Goal: Task Accomplishment & Management: Manage account settings

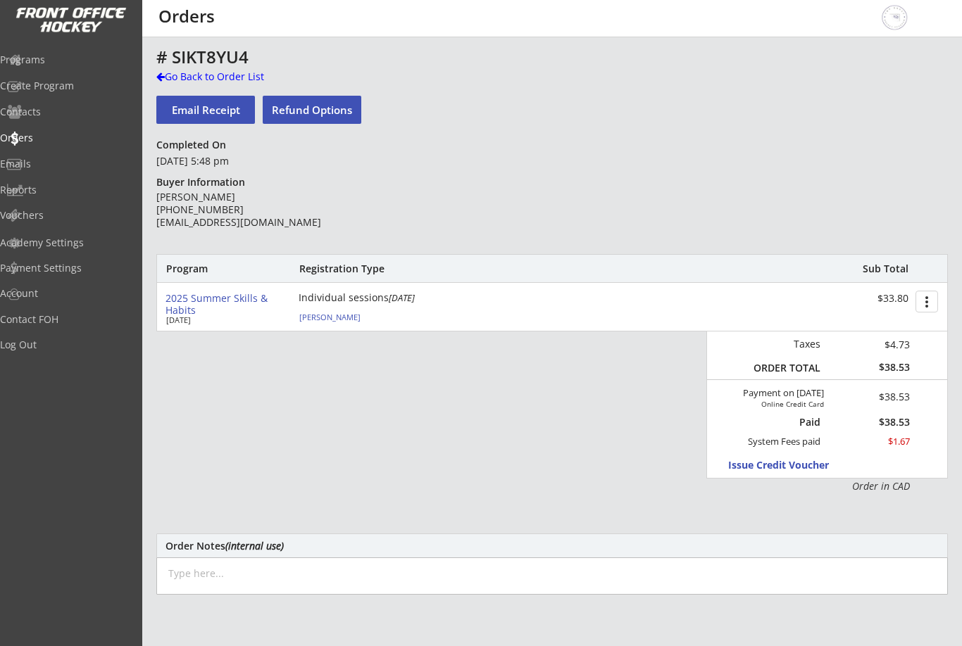
click at [310, 317] on div "Liam O'neill" at bounding box center [377, 317] width 157 height 8
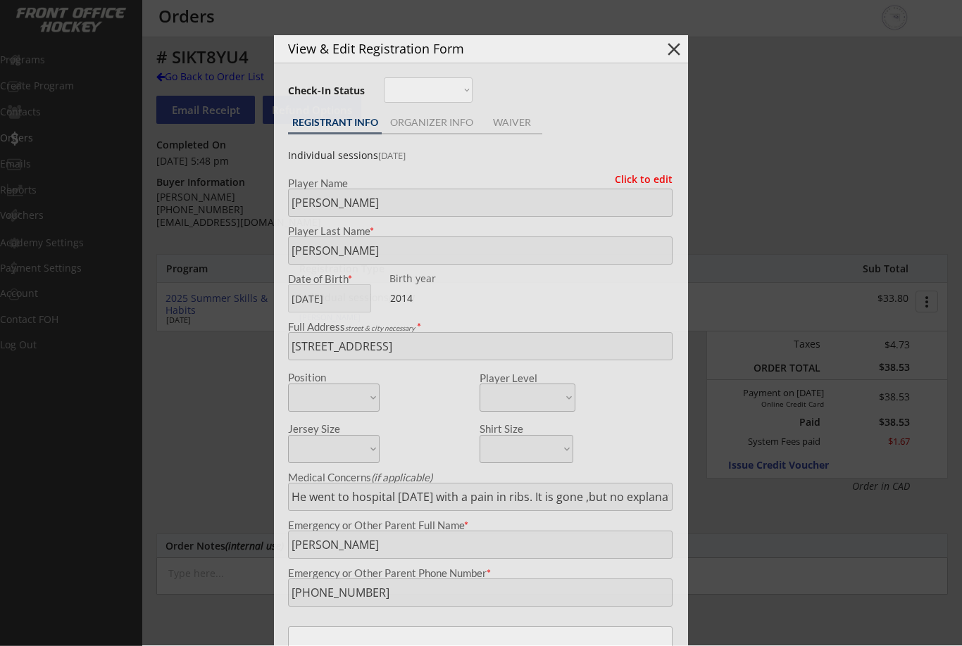
type input "Sackville U11A"
type input "Forward"
select select ""Forward""
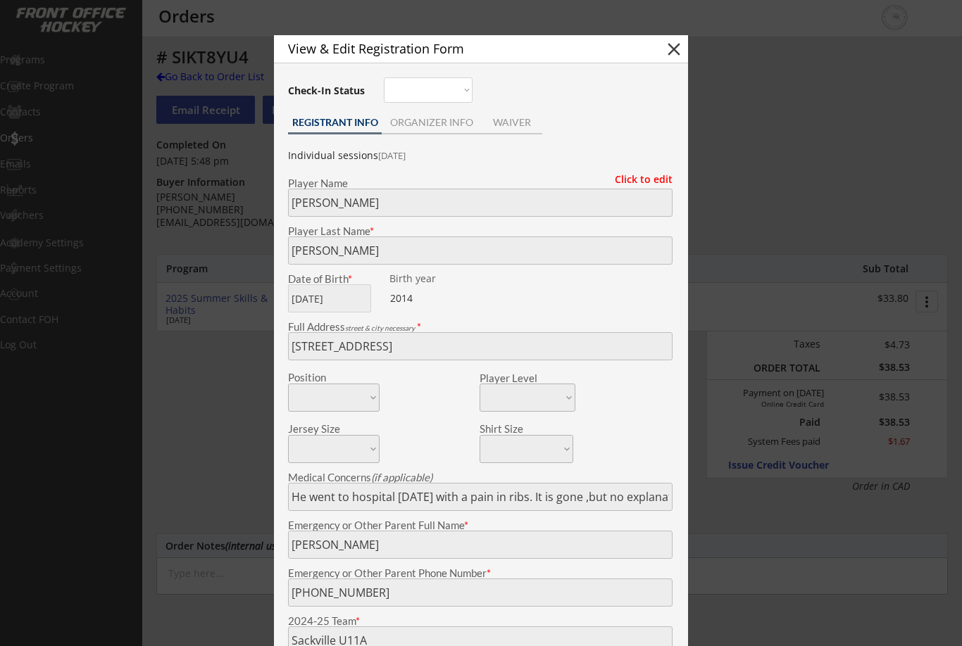
click at [669, 46] on button "close" at bounding box center [673, 49] width 21 height 21
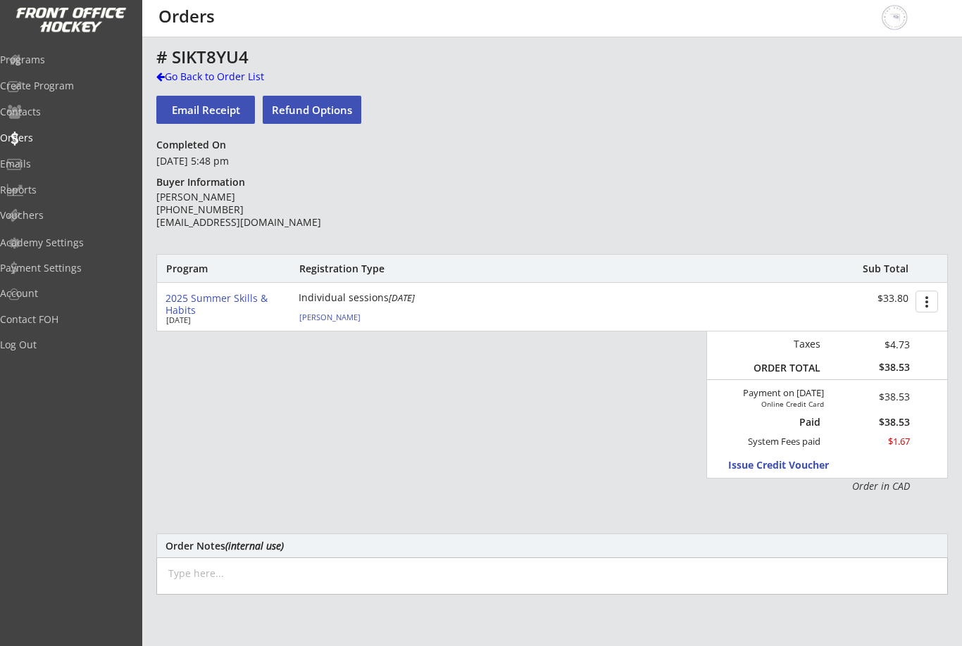
click at [310, 113] on button "Refund Options" at bounding box center [312, 110] width 99 height 28
select select ""No""
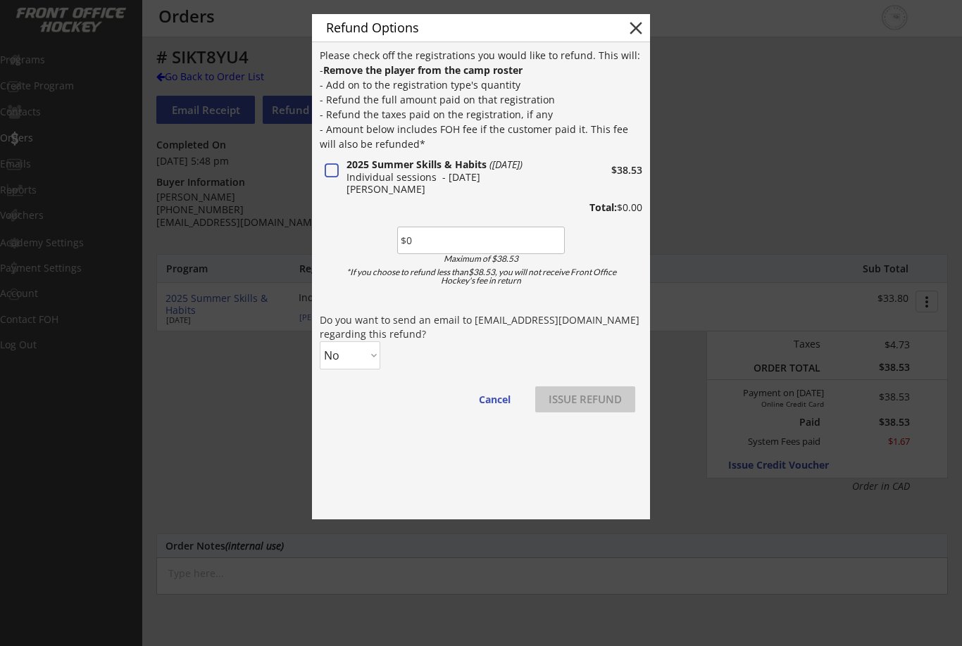
click at [334, 168] on button at bounding box center [331, 172] width 18 height 18
type input "$38.53"
click at [355, 358] on select "No Yes" at bounding box center [350, 355] width 61 height 28
select select ""Yes""
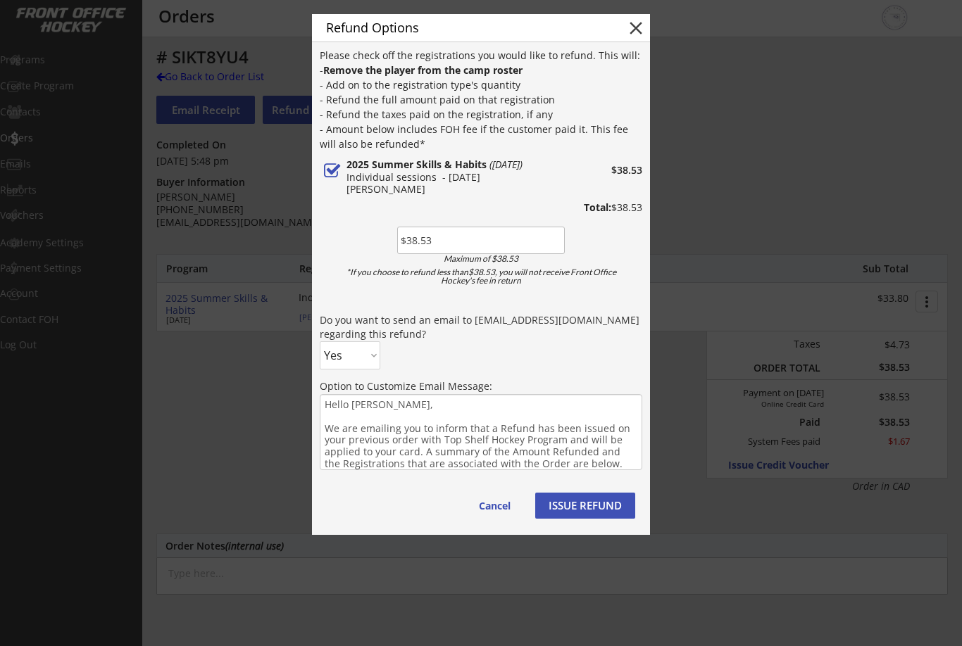
click at [596, 505] on button "ISSUE REFUND" at bounding box center [585, 506] width 100 height 26
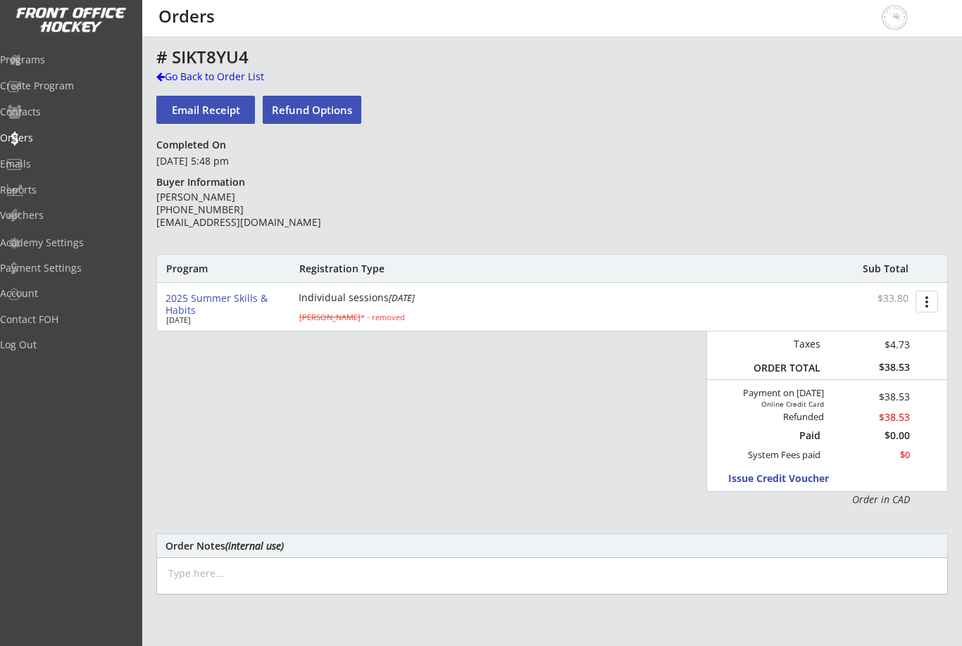
click at [182, 73] on div "Go Back to Order List" at bounding box center [228, 77] width 145 height 14
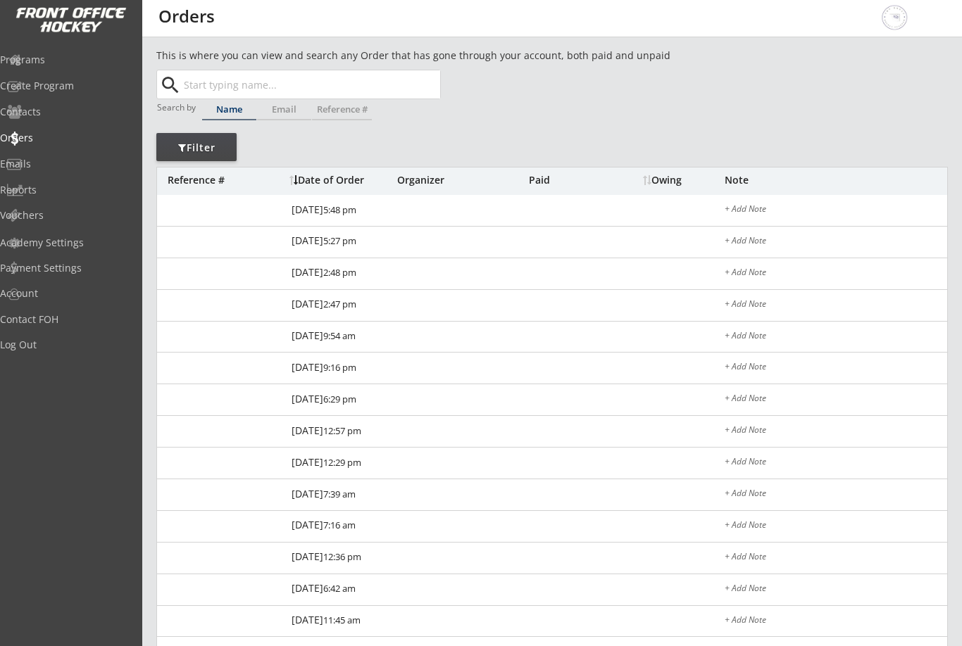
click at [51, 57] on div "Programs" at bounding box center [67, 60] width 134 height 10
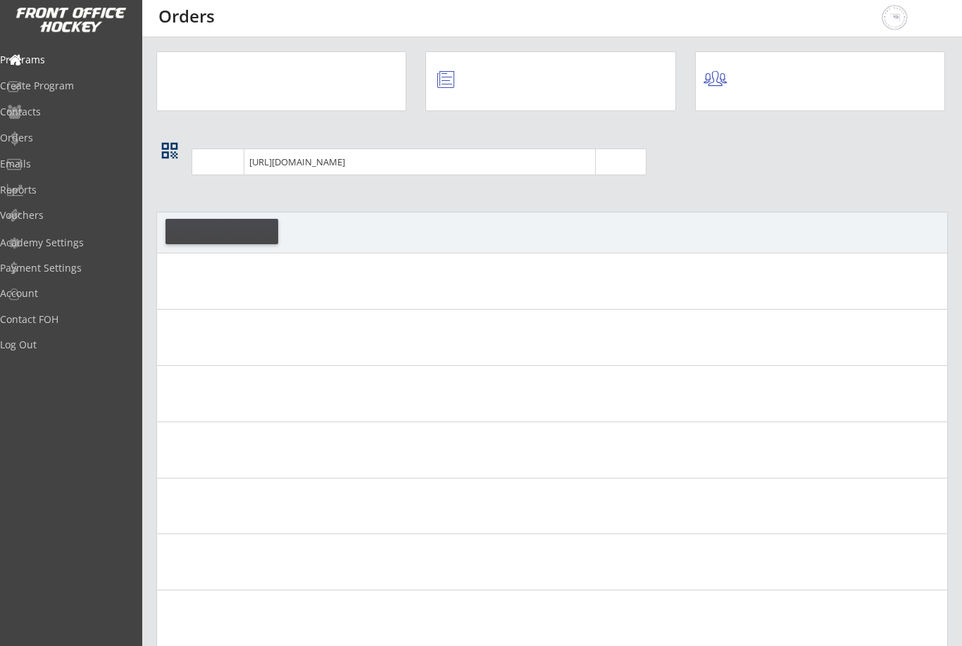
click at [54, 68] on div "Programs" at bounding box center [67, 61] width 134 height 25
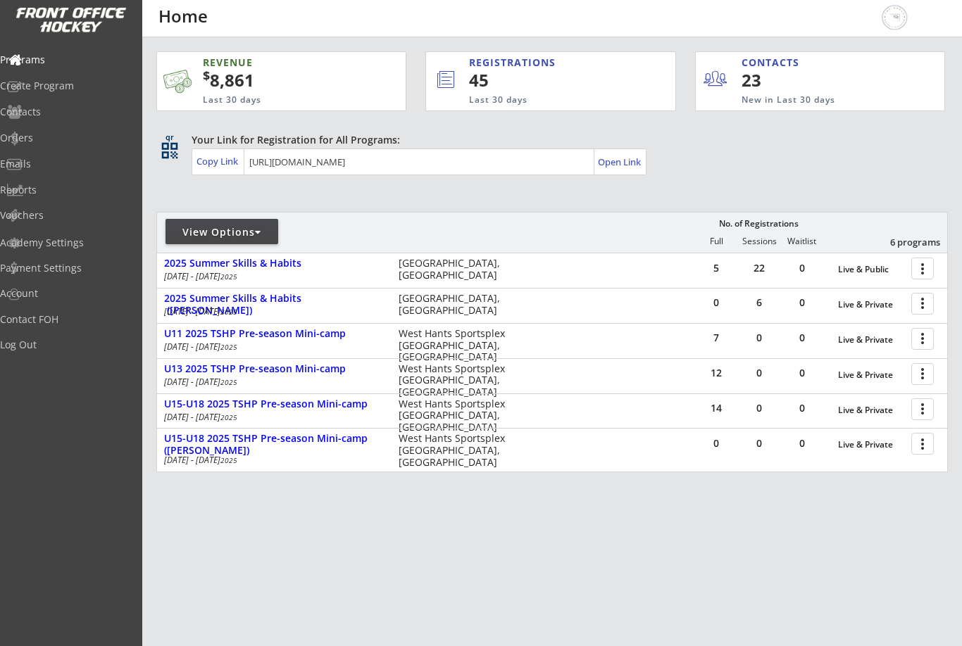
click at [930, 267] on div at bounding box center [924, 268] width 25 height 25
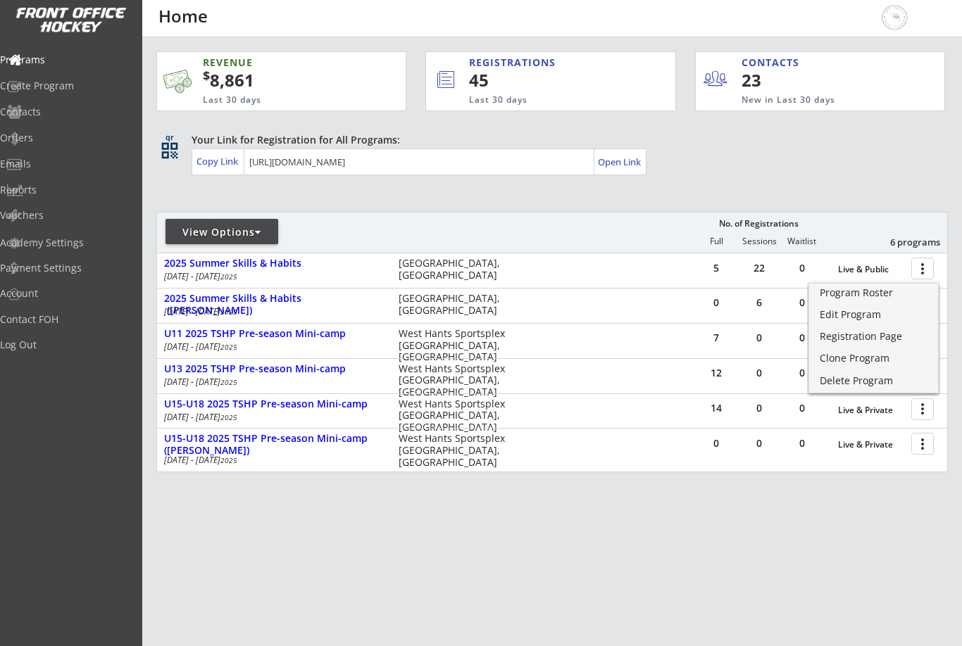
click at [872, 315] on div "Edit Program" at bounding box center [873, 315] width 108 height 10
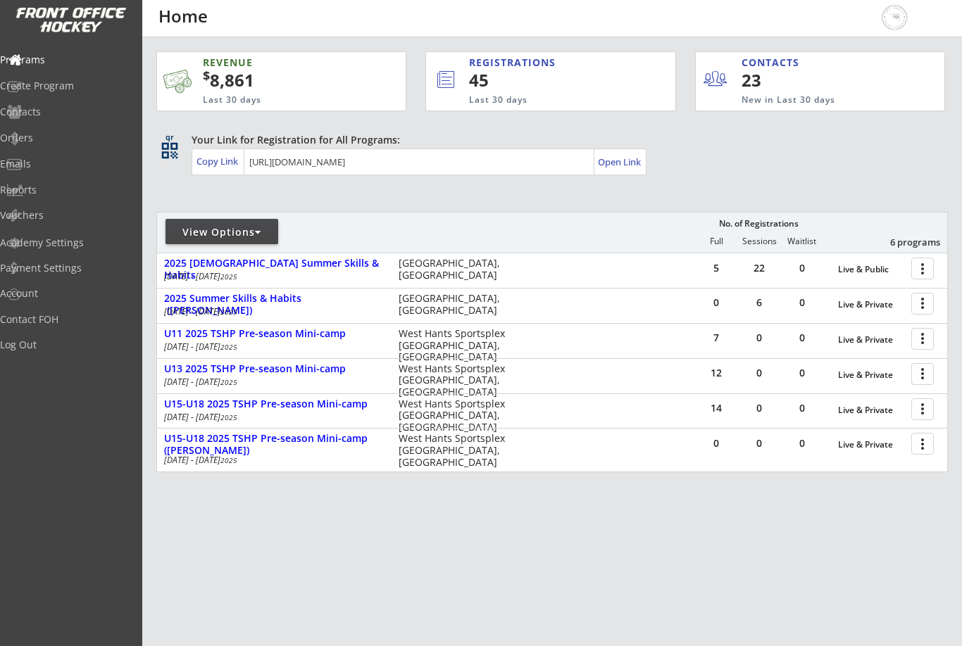
click at [919, 270] on div at bounding box center [924, 268] width 25 height 25
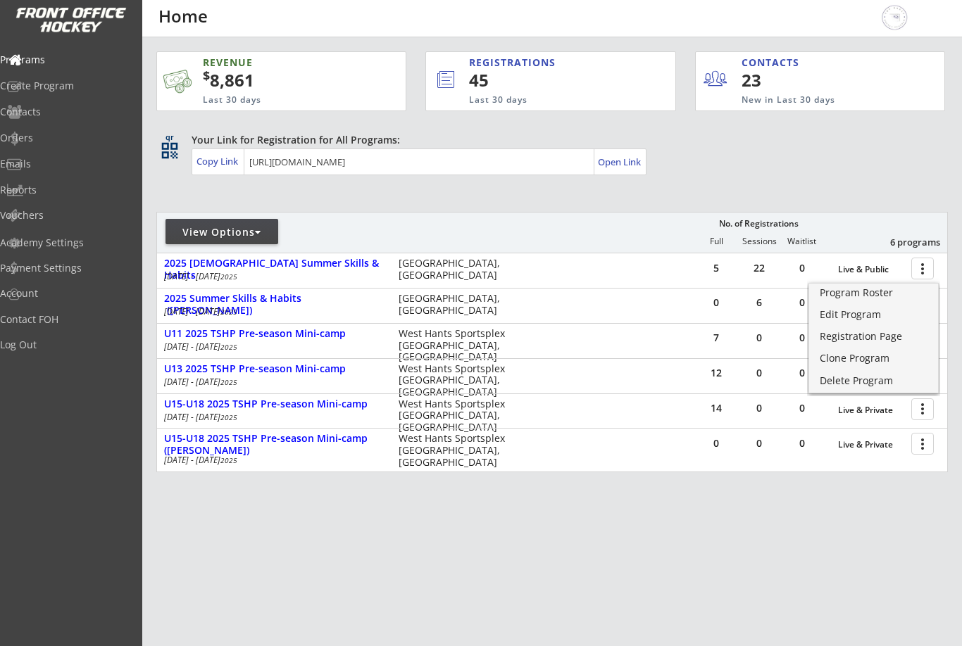
click at [878, 338] on div "Registration Page" at bounding box center [873, 337] width 108 height 10
click at [928, 267] on div at bounding box center [924, 268] width 25 height 25
click at [865, 320] on div "Edit Program" at bounding box center [873, 315] width 108 height 10
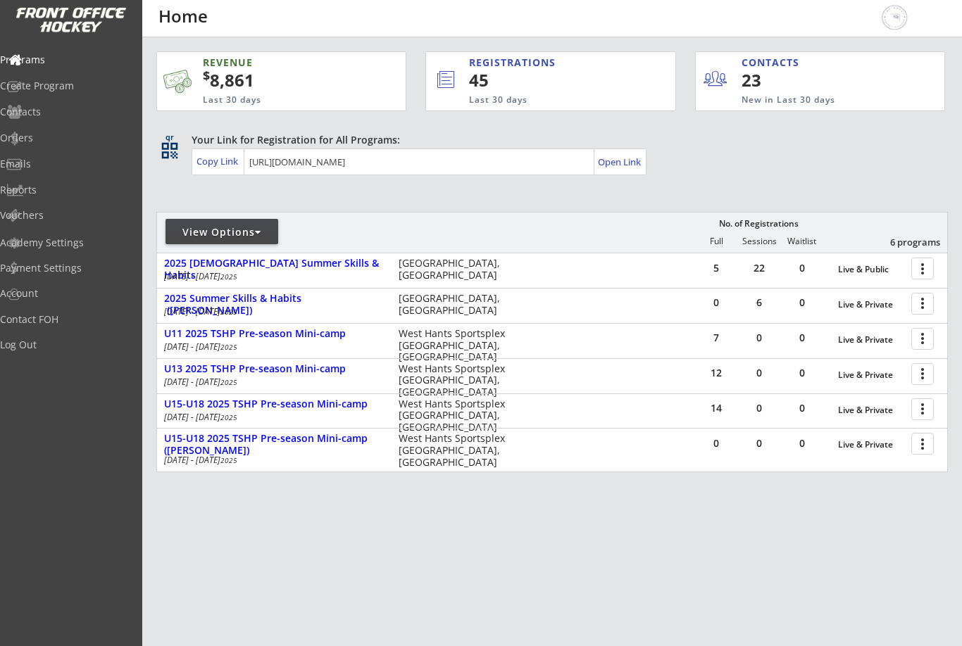
click at [923, 268] on div at bounding box center [924, 268] width 25 height 25
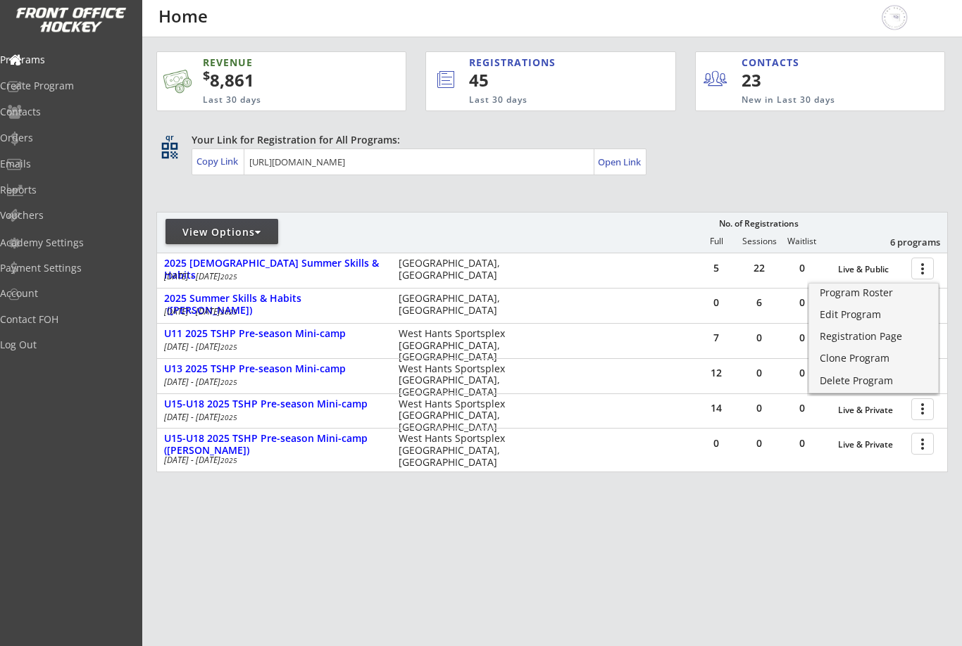
click at [886, 338] on div "Registration Page" at bounding box center [873, 337] width 108 height 10
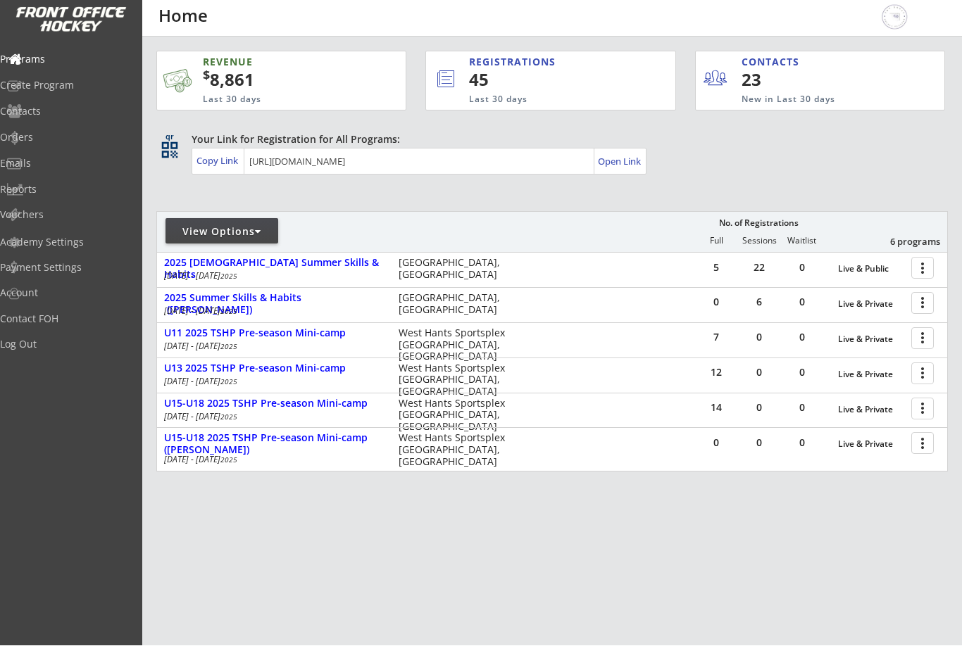
click at [921, 341] on div at bounding box center [924, 338] width 25 height 25
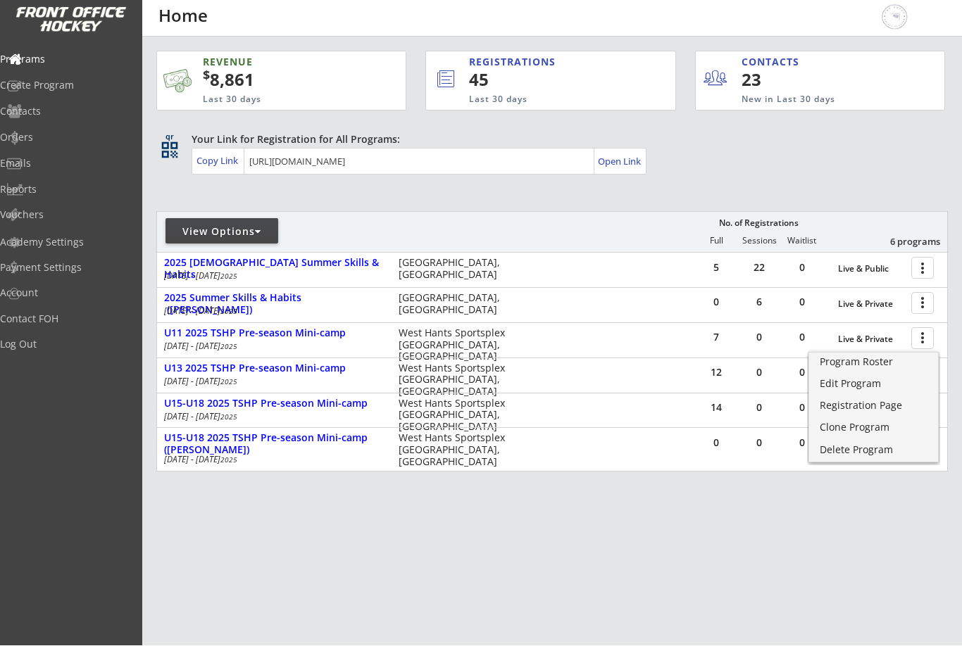
click at [865, 386] on div "Edit Program" at bounding box center [873, 384] width 108 height 10
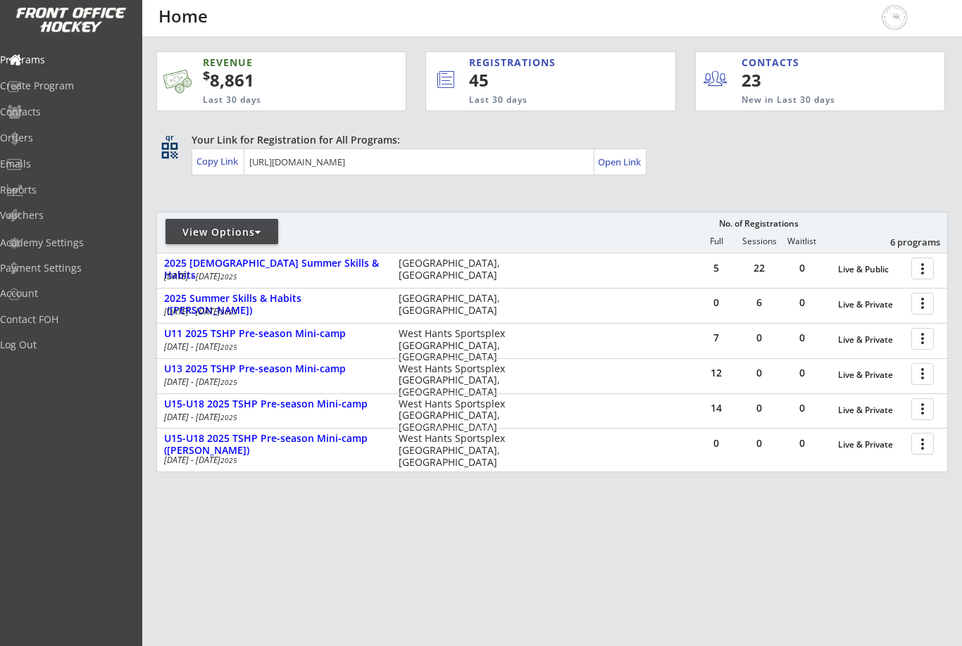
click at [924, 375] on div at bounding box center [924, 373] width 25 height 25
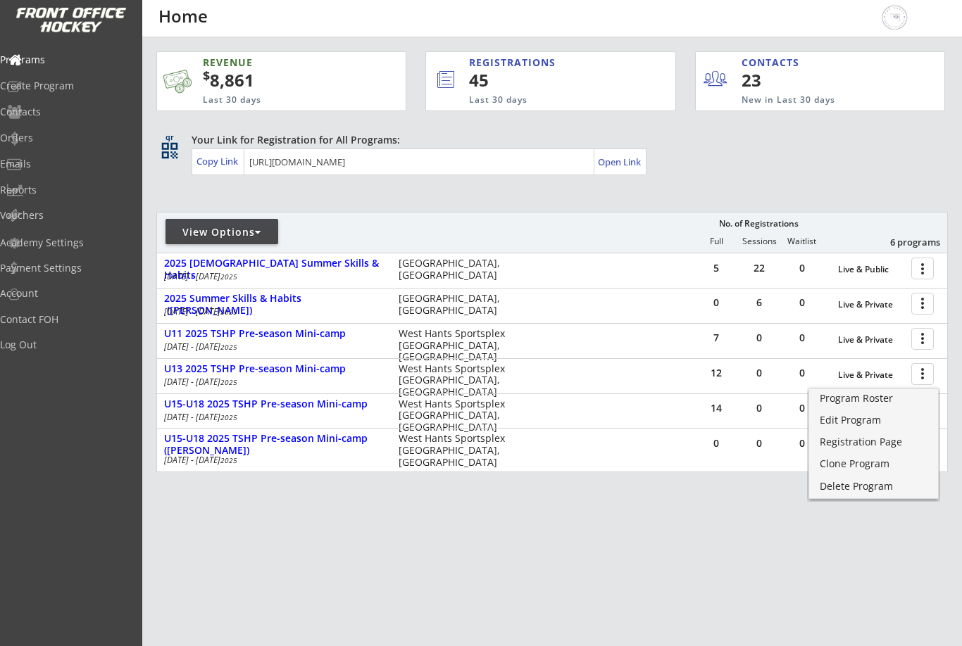
click at [869, 422] on div "Edit Program" at bounding box center [873, 420] width 108 height 10
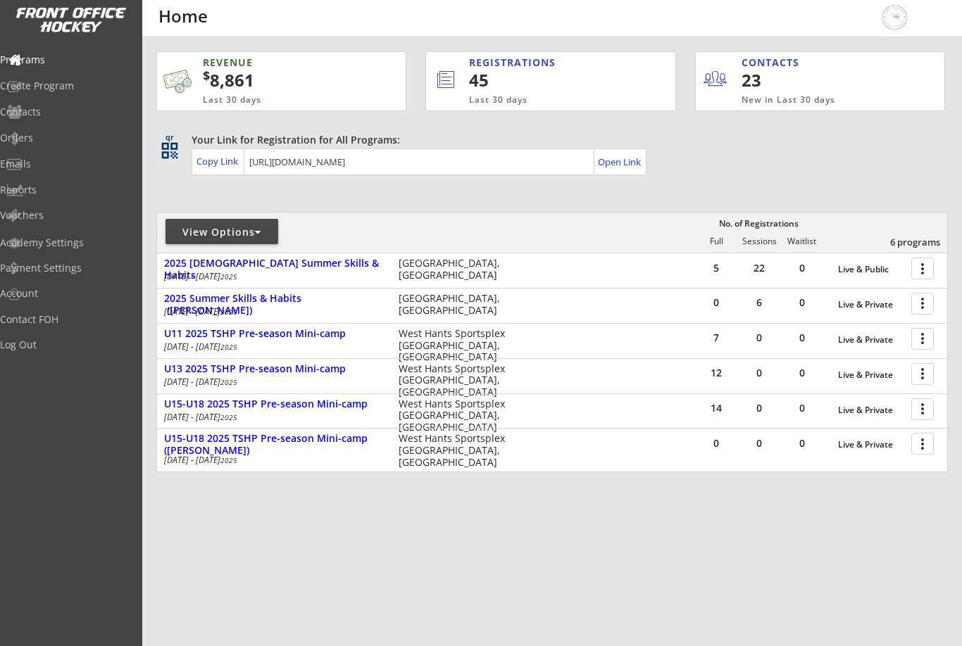
click at [924, 415] on div at bounding box center [924, 408] width 25 height 25
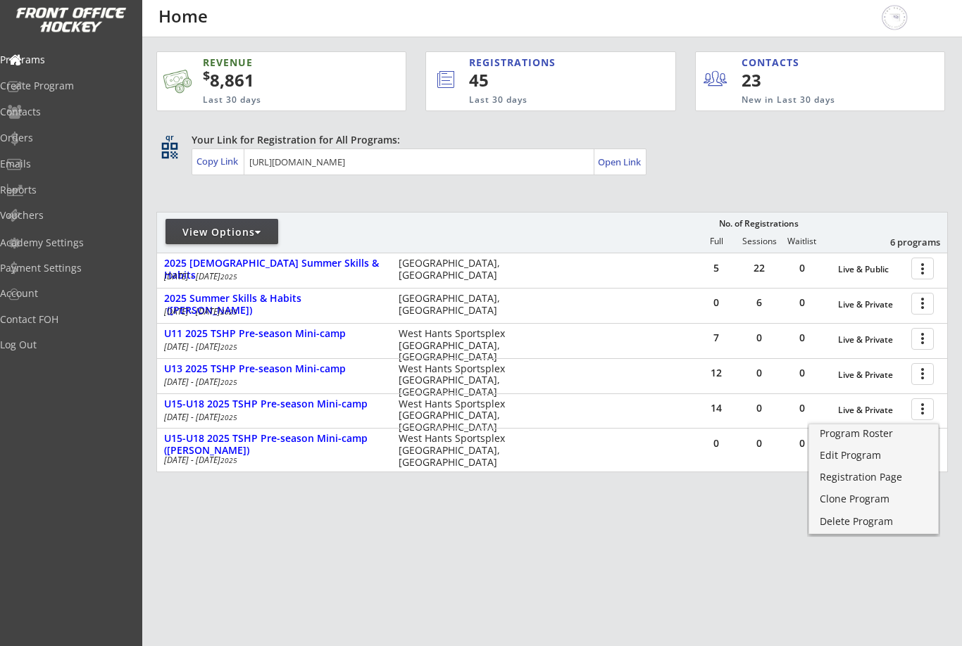
click at [872, 454] on div "Edit Program" at bounding box center [873, 456] width 108 height 10
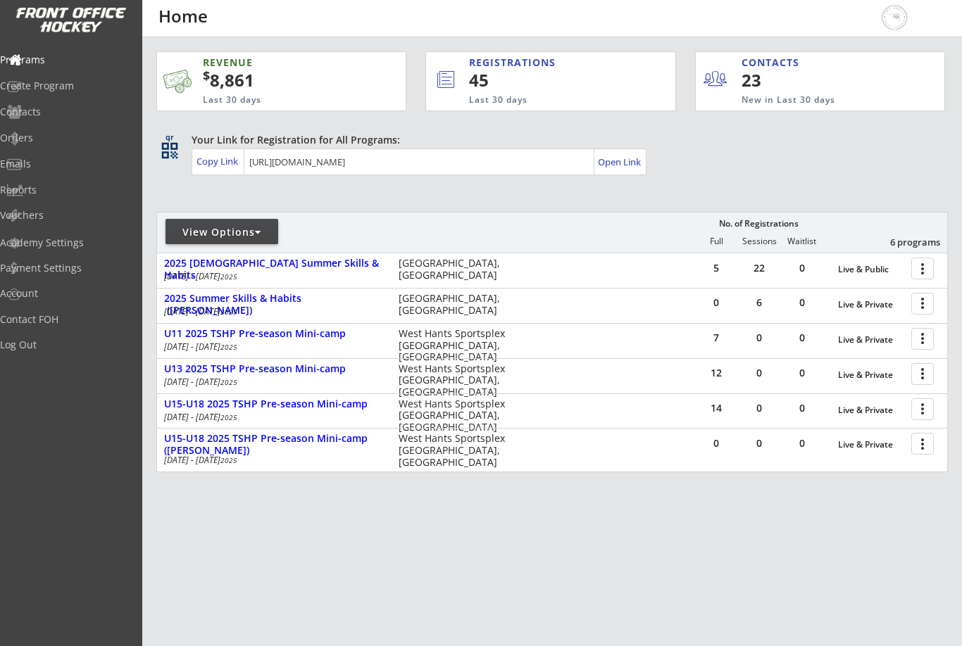
click at [924, 413] on div at bounding box center [924, 408] width 25 height 25
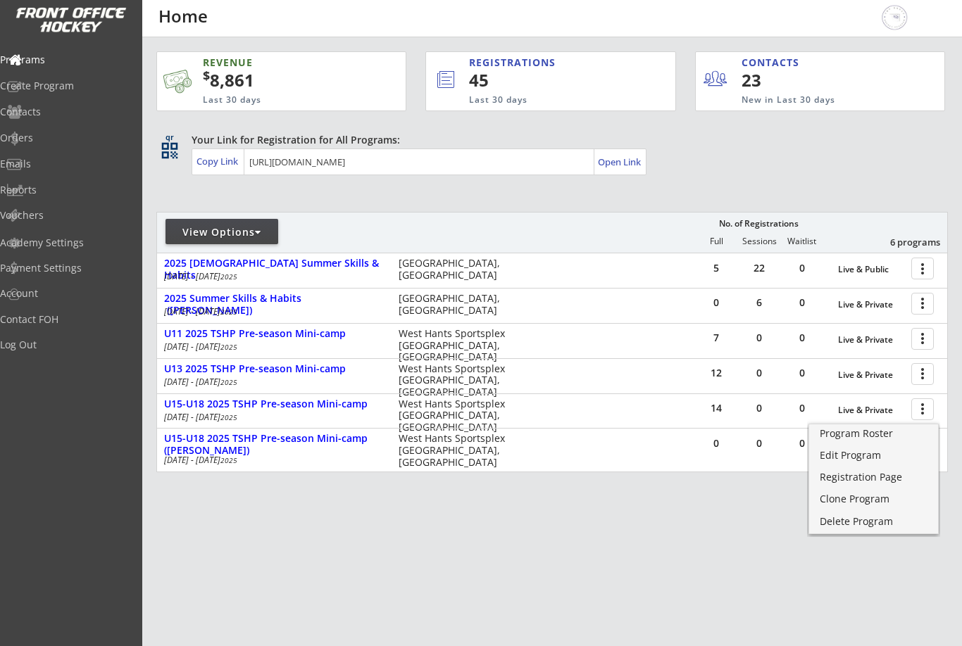
click at [882, 437] on div "Program Roster" at bounding box center [873, 434] width 108 height 10
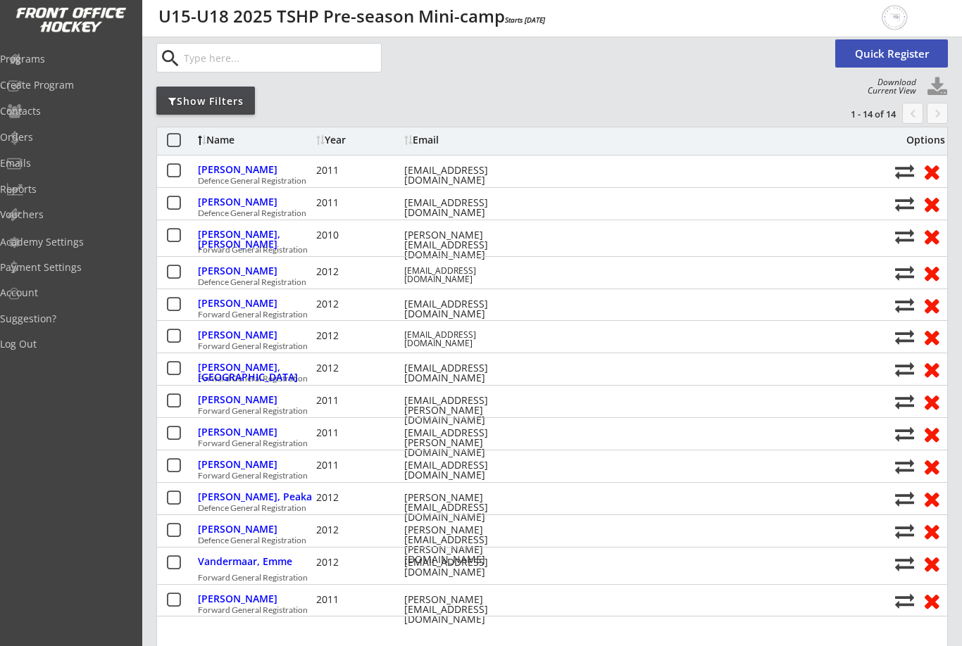
scroll to position [77, 0]
click at [39, 158] on div "Emails" at bounding box center [67, 163] width 134 height 10
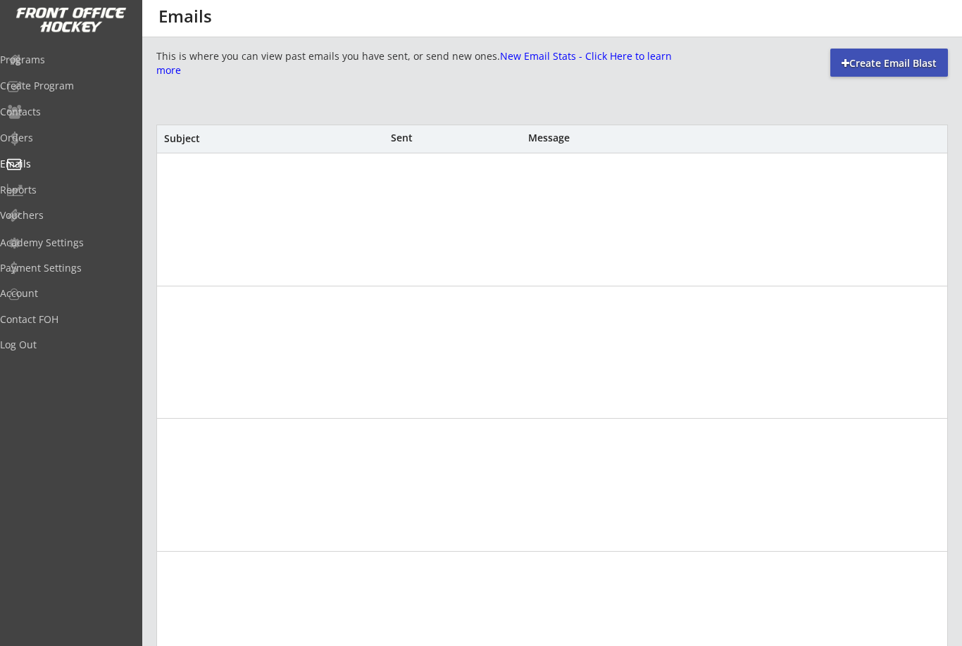
click at [51, 160] on div "Emails" at bounding box center [67, 164] width 134 height 10
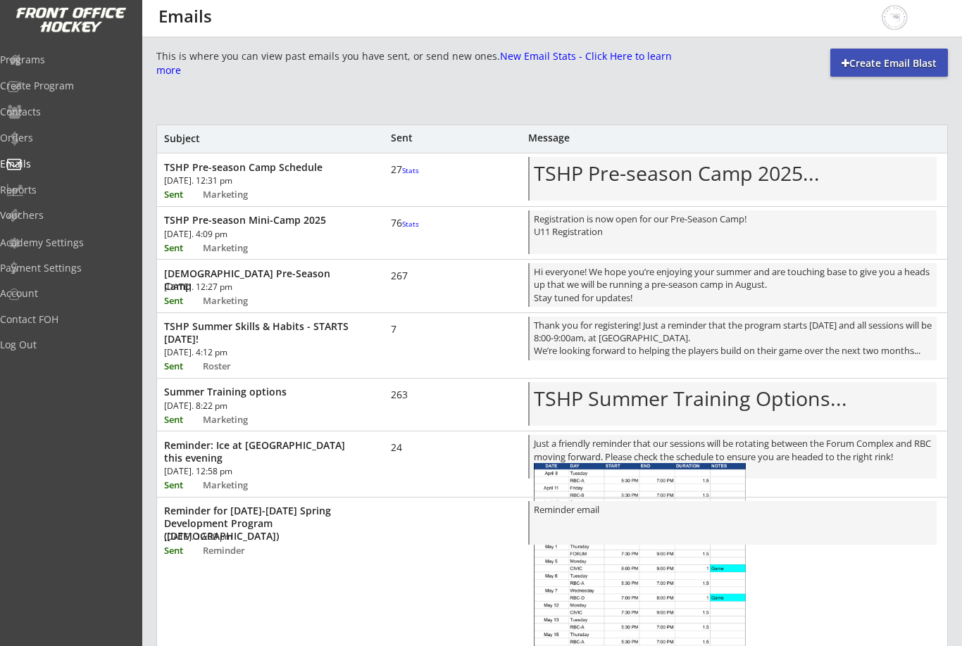
click at [460, 174] on div "TSHP Pre-season Camp Schedule [DATE]. 12:31 pm Sent Marketing 27 Stats TSHP Pre…" at bounding box center [552, 177] width 790 height 49
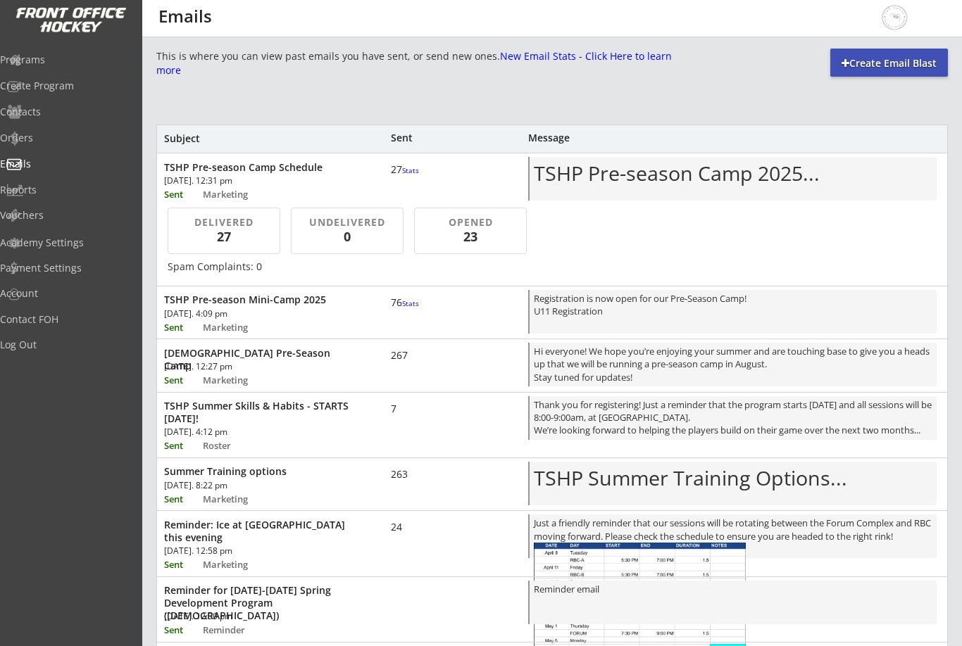
click at [727, 184] on span "TSHP Pre-season Camp 2025..." at bounding box center [677, 172] width 286 height 27
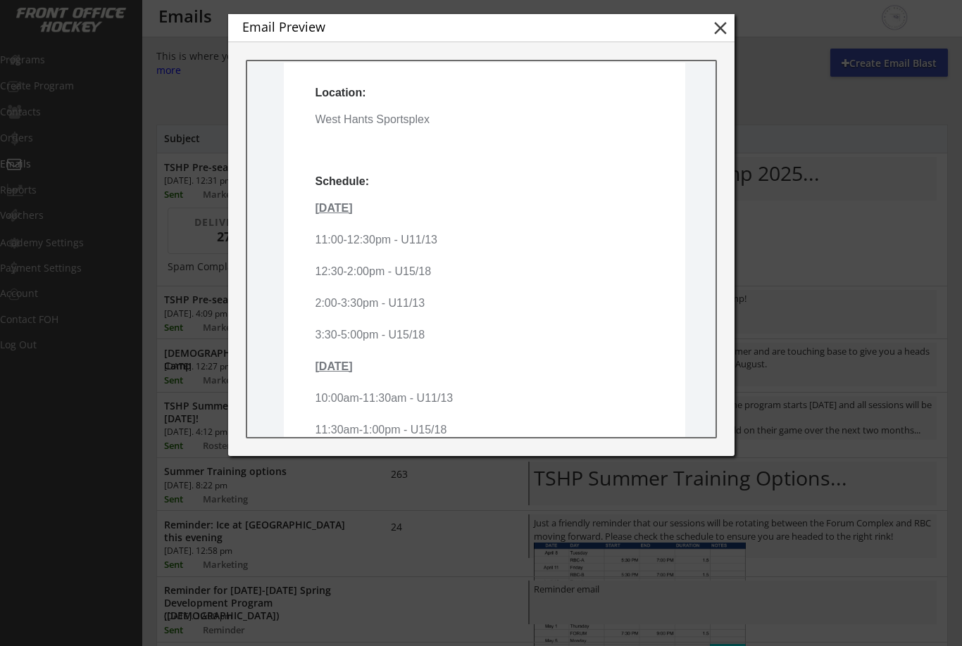
scroll to position [306, 0]
click at [728, 30] on button "close" at bounding box center [720, 28] width 21 height 21
